Goal: Information Seeking & Learning: Learn about a topic

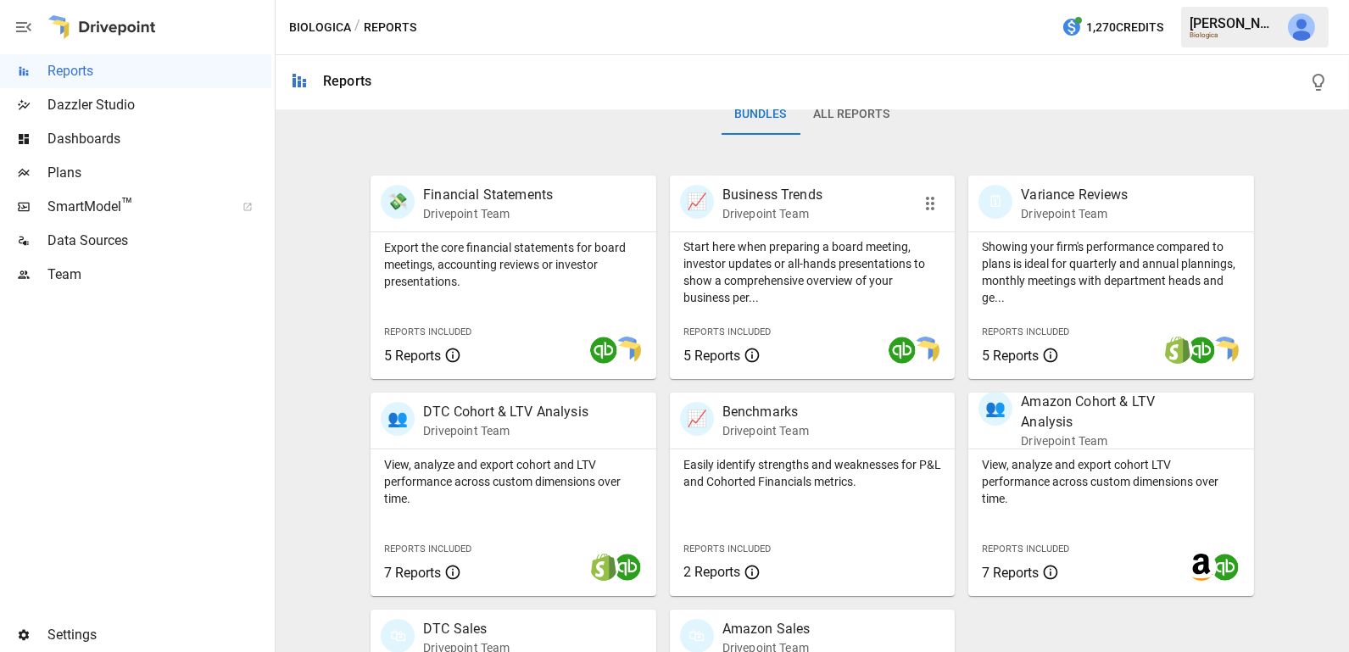
scroll to position [444, 0]
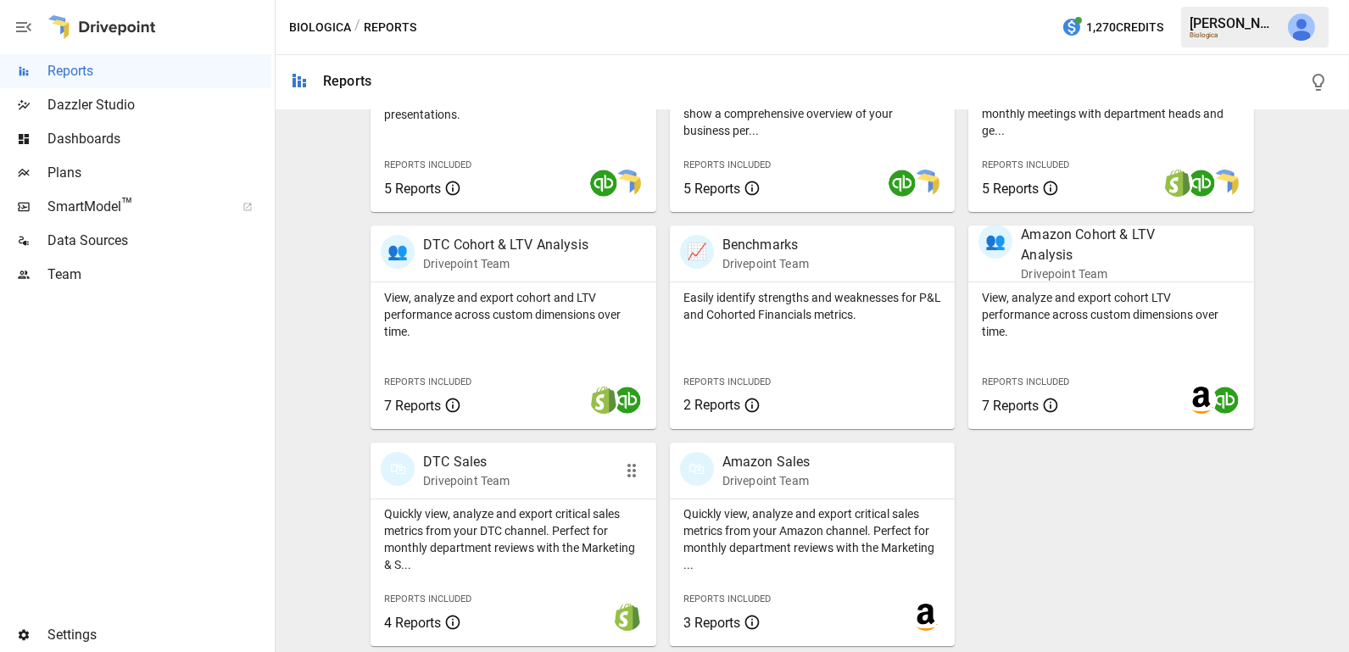
click at [531, 525] on p "Quickly view, analyze and export critical sales metrics from your DTC channel. …" at bounding box center [513, 540] width 259 height 68
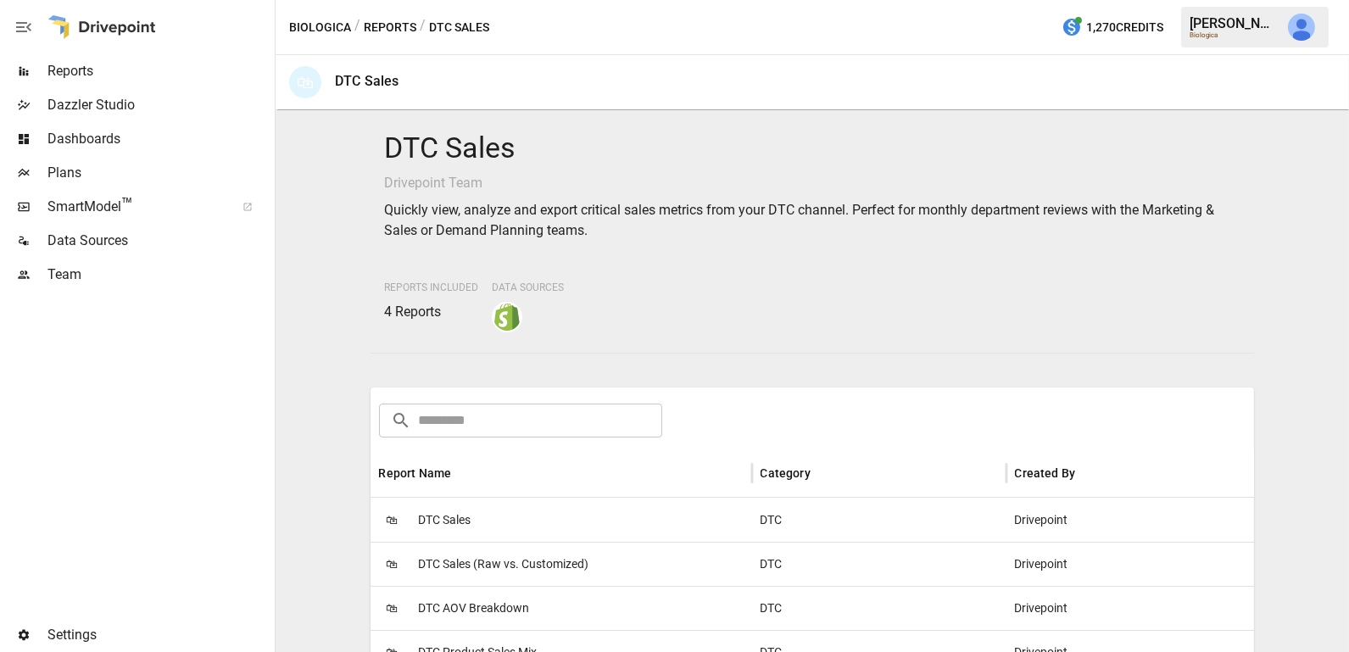
click at [521, 509] on div "🛍 DTC Sales" at bounding box center [562, 520] width 382 height 44
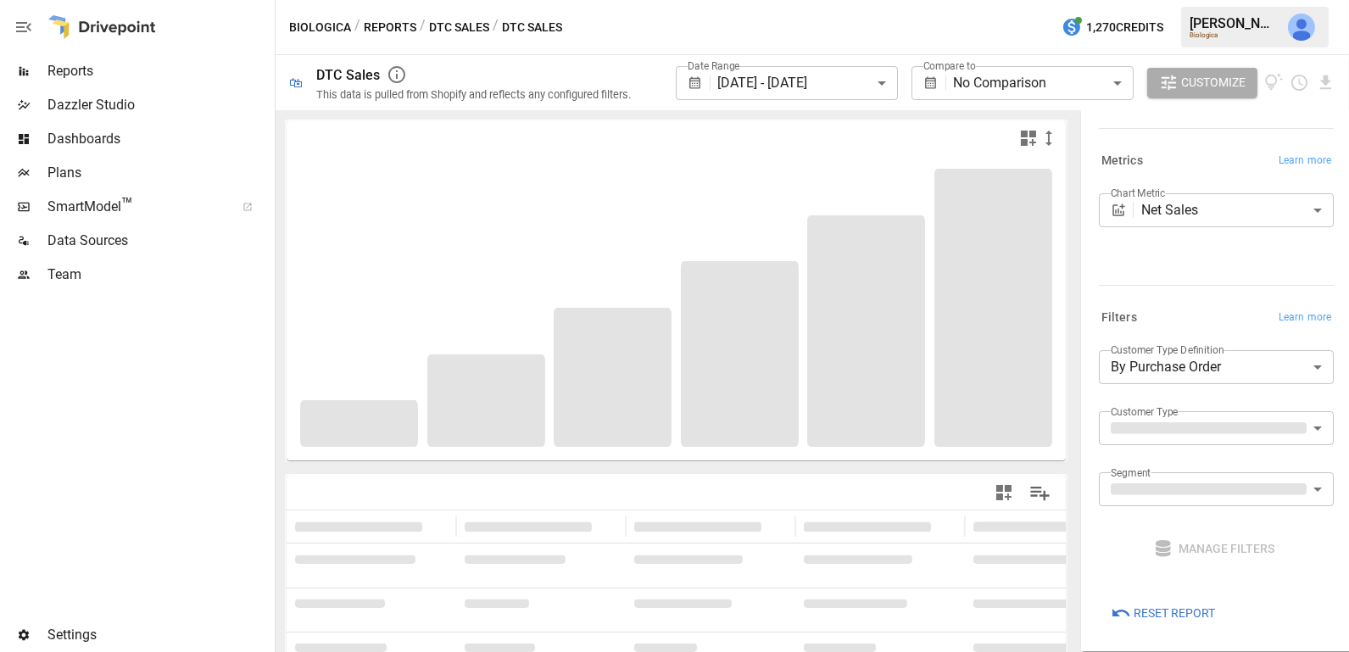
scroll to position [140, 0]
click at [1212, 0] on body "**********" at bounding box center [674, 0] width 1349 height 0
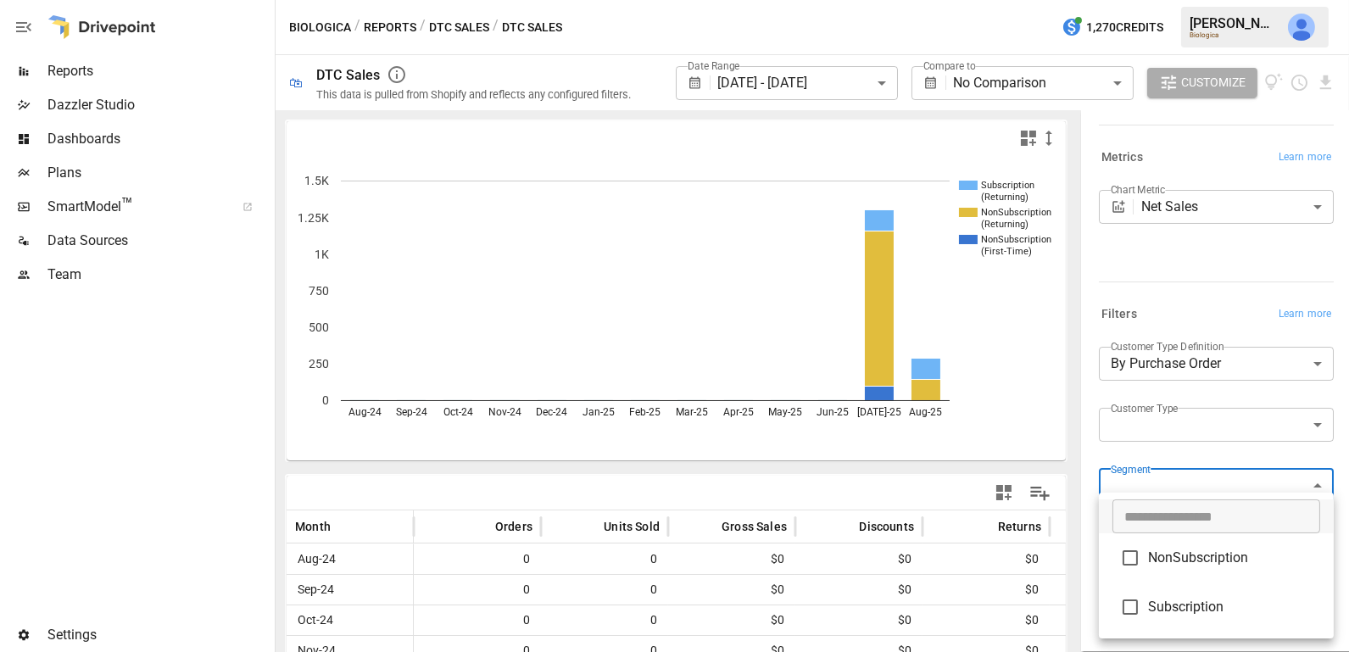
click at [1221, 450] on div at bounding box center [674, 326] width 1349 height 652
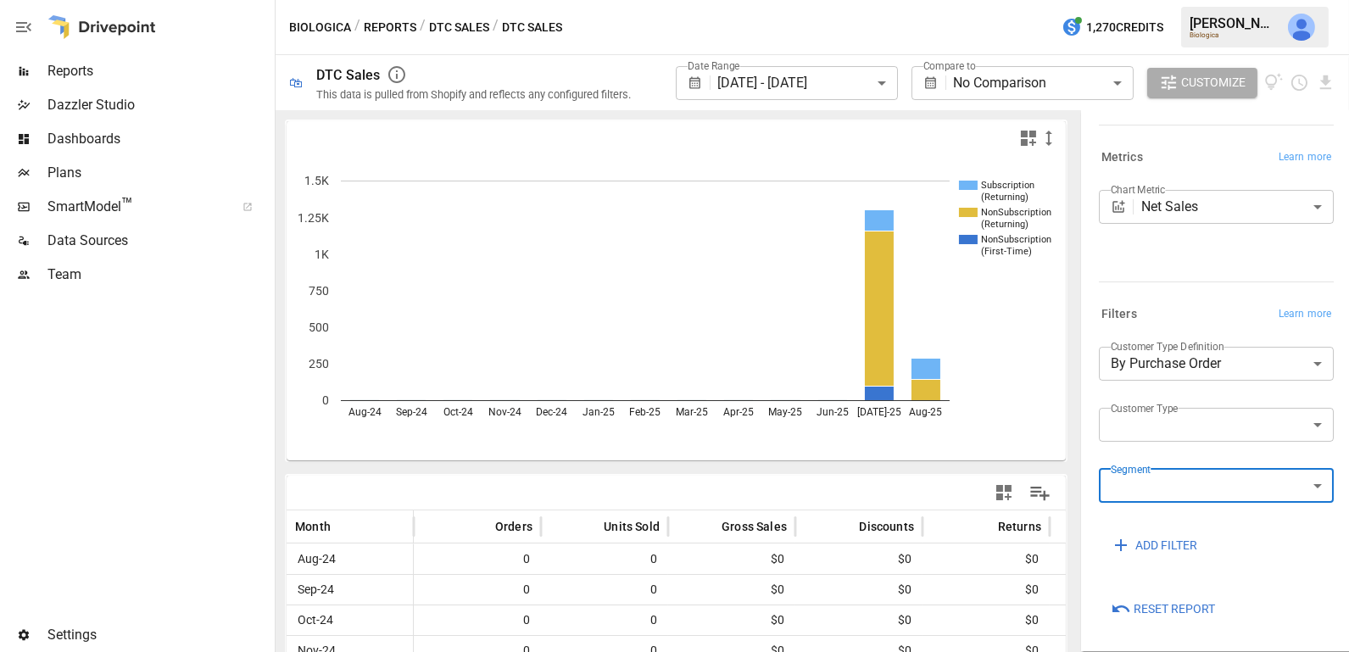
click at [132, 212] on span "™" at bounding box center [127, 204] width 12 height 21
click at [1299, 37] on img "Julie Wilton" at bounding box center [1301, 27] width 27 height 27
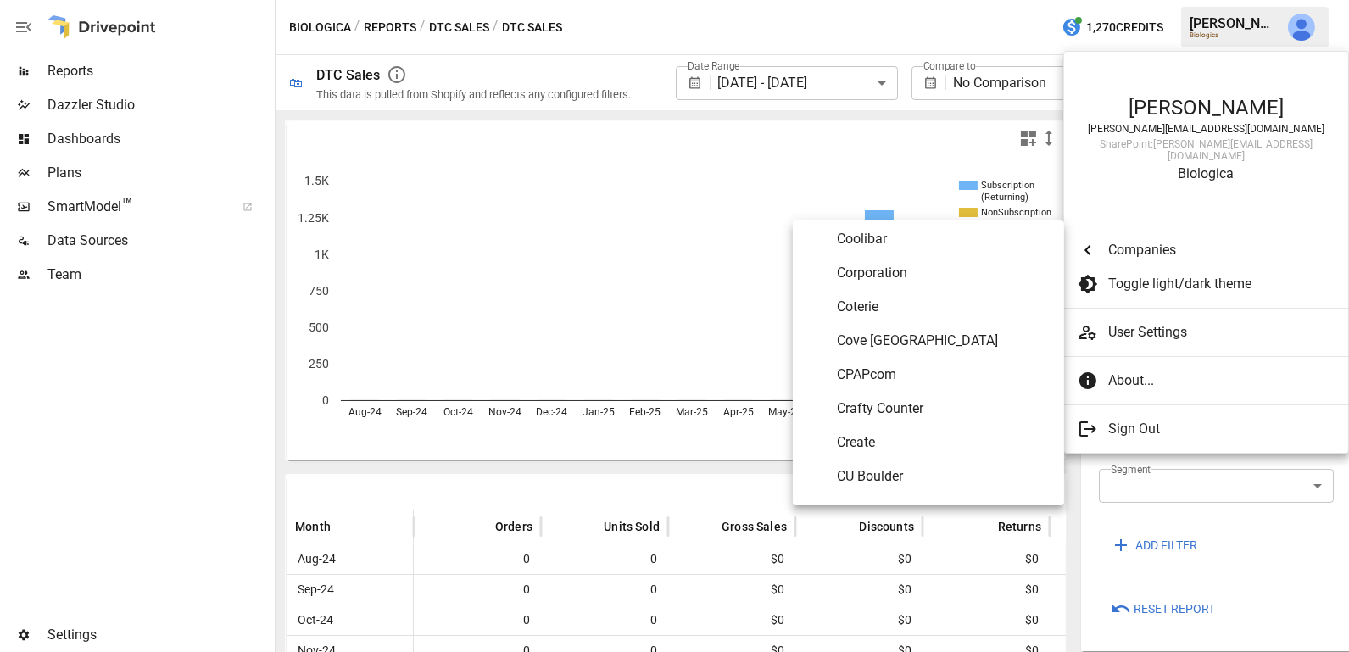
scroll to position [1838, 0]
click at [898, 385] on li "CPAPcom" at bounding box center [928, 374] width 271 height 34
